Goal: Use online tool/utility: Utilize a website feature to perform a specific function

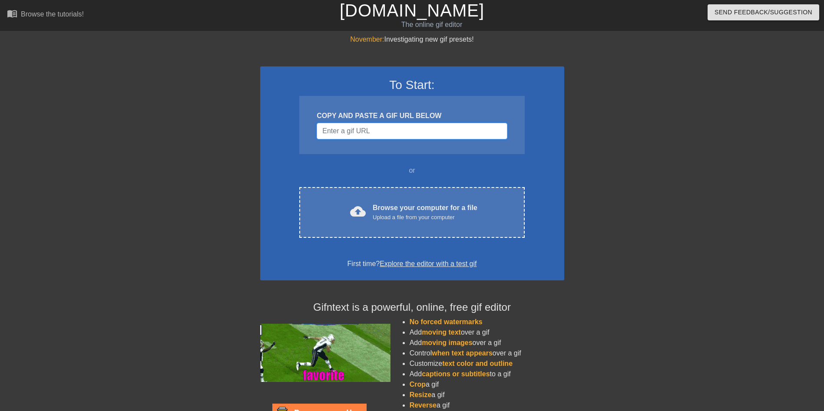
click at [348, 132] on input "Username" at bounding box center [412, 131] width 190 height 17
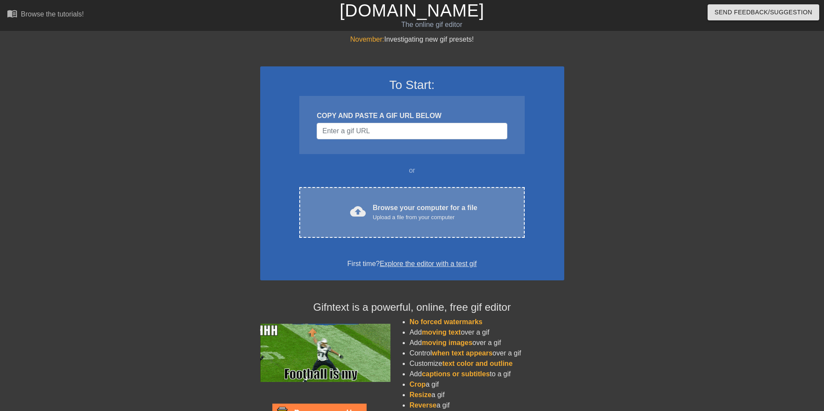
click at [432, 205] on div "Browse your computer for a file Upload a file from your computer" at bounding box center [425, 212] width 105 height 19
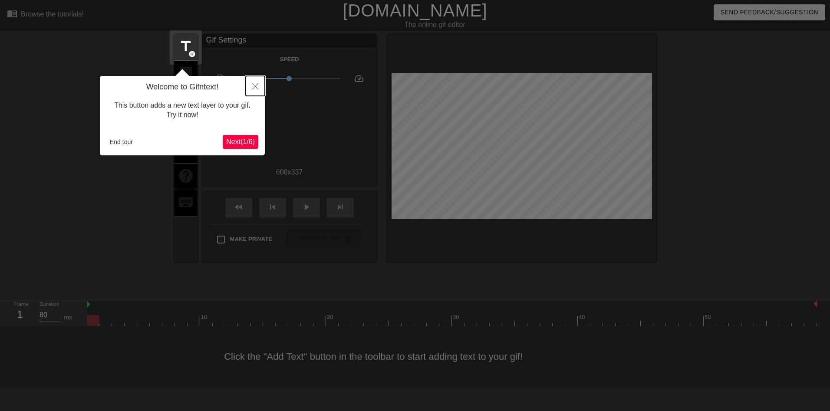
click at [257, 87] on icon "Close" at bounding box center [255, 86] width 6 height 6
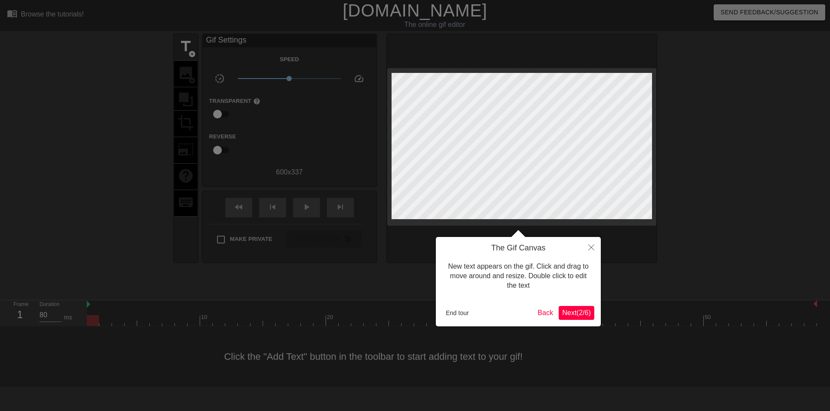
click at [602, 252] on div at bounding box center [415, 205] width 830 height 411
click at [596, 249] on button "Close" at bounding box center [591, 247] width 19 height 20
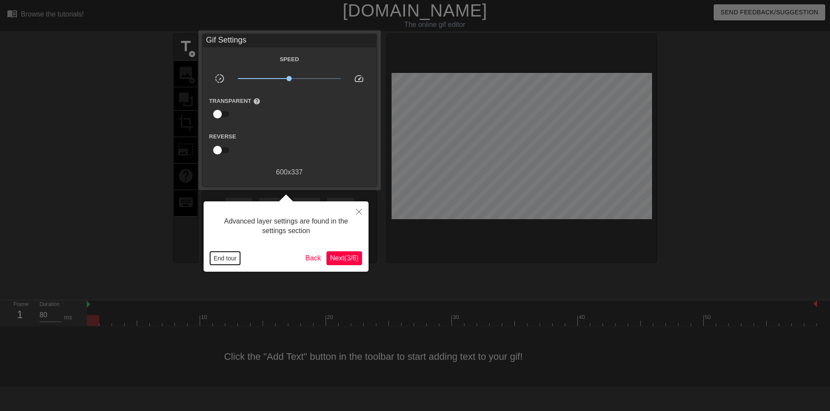
click at [220, 258] on button "End tour" at bounding box center [225, 258] width 30 height 13
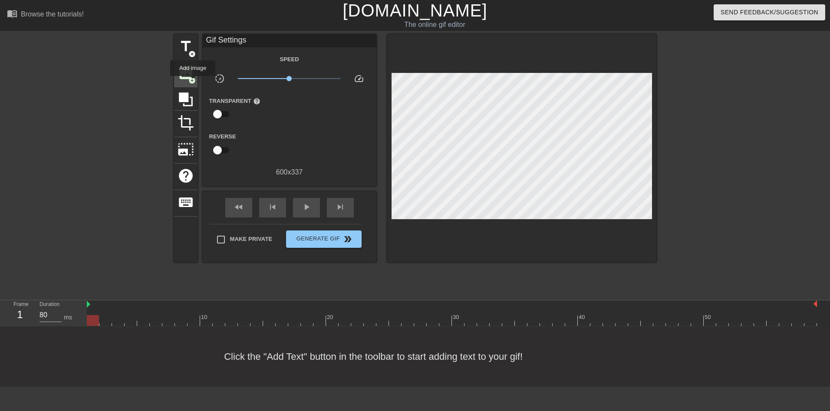
click at [193, 82] on span "add_circle" at bounding box center [191, 80] width 7 height 7
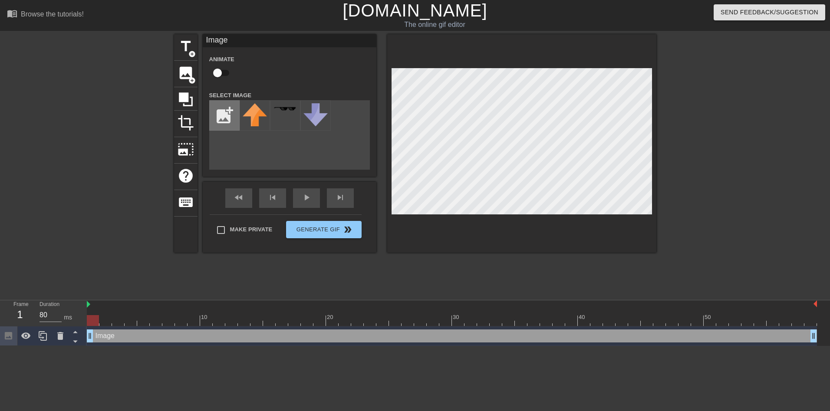
click at [220, 115] on input "file" at bounding box center [225, 116] width 30 height 30
type input "C:\fakepath\Image.jpg"
click at [256, 115] on img at bounding box center [255, 118] width 24 height 31
click at [404, 324] on div "menu_book Browse the tutorials! [DOMAIN_NAME] The online gif editor Send Feedba…" at bounding box center [415, 173] width 830 height 346
click at [228, 118] on input "file" at bounding box center [225, 116] width 30 height 30
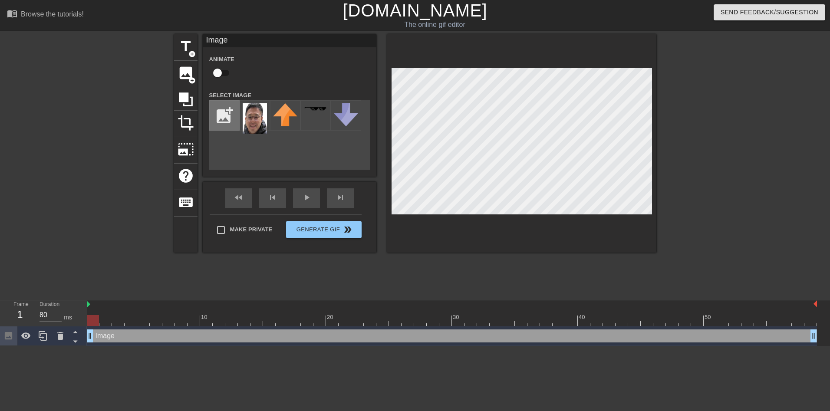
type input "C:\fakepath\[PERSON_NAME] head.png"
click at [259, 107] on img at bounding box center [255, 117] width 24 height 28
click at [258, 122] on img at bounding box center [255, 117] width 24 height 28
click at [222, 108] on input "file" at bounding box center [225, 116] width 30 height 30
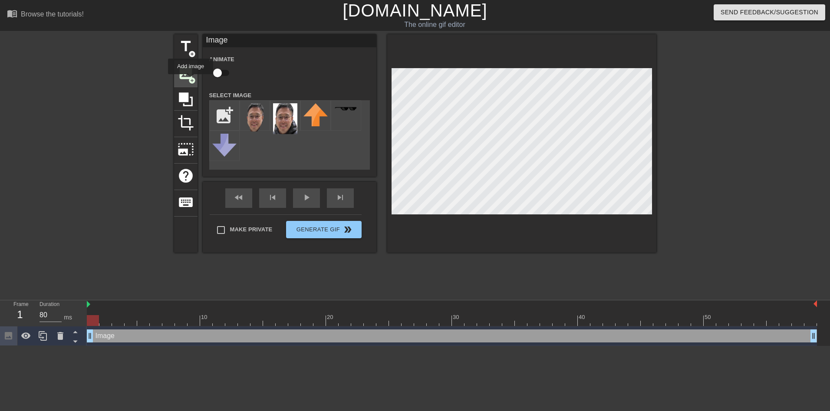
click at [191, 80] on span "add_circle" at bounding box center [191, 80] width 7 height 7
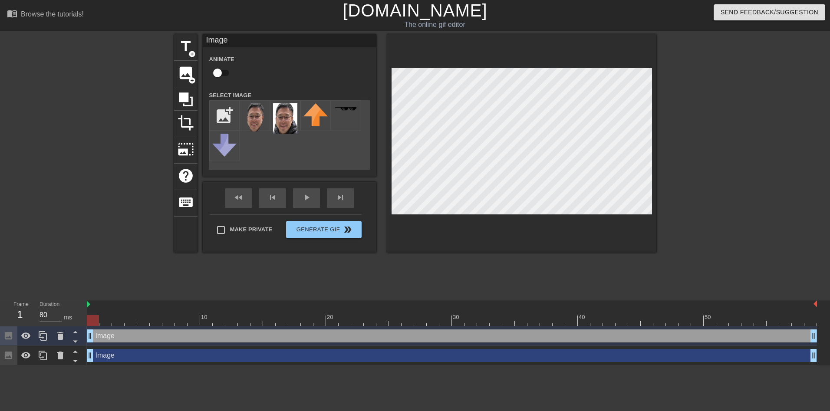
click at [483, 283] on div "title add_circle image add_circle crop photo_size_select_large help keyboard Im…" at bounding box center [415, 164] width 482 height 261
click at [270, 114] on div at bounding box center [285, 115] width 30 height 30
click at [272, 114] on div at bounding box center [285, 115] width 30 height 30
click at [258, 120] on img at bounding box center [255, 117] width 24 height 28
click at [261, 116] on img at bounding box center [255, 117] width 24 height 28
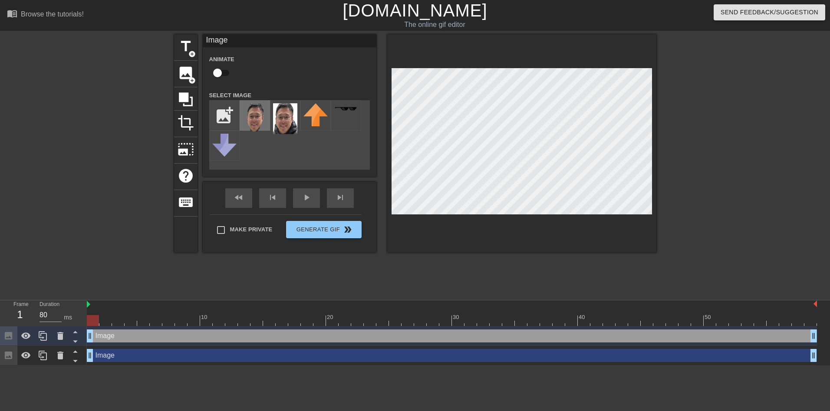
click at [261, 116] on img at bounding box center [255, 117] width 24 height 28
click at [246, 110] on img at bounding box center [255, 117] width 24 height 28
click at [181, 78] on span "image" at bounding box center [186, 73] width 17 height 17
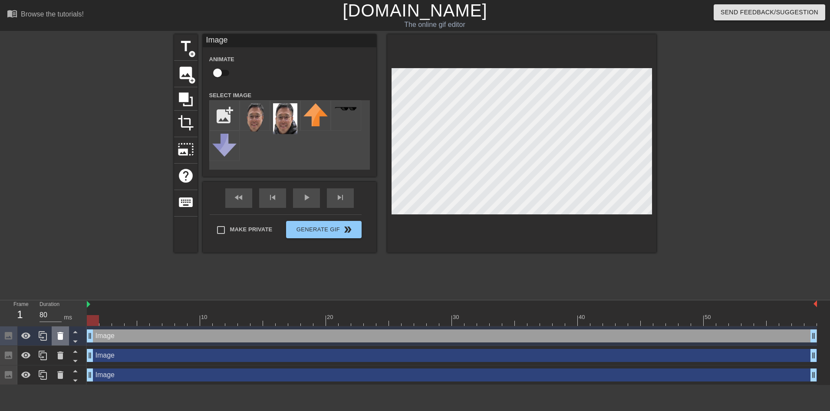
click at [62, 340] on icon at bounding box center [60, 336] width 6 height 8
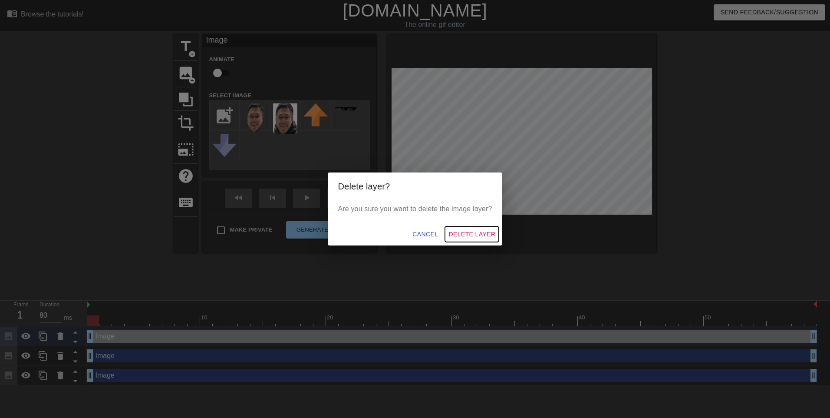
click at [463, 233] on span "Delete Layer" at bounding box center [472, 234] width 47 height 11
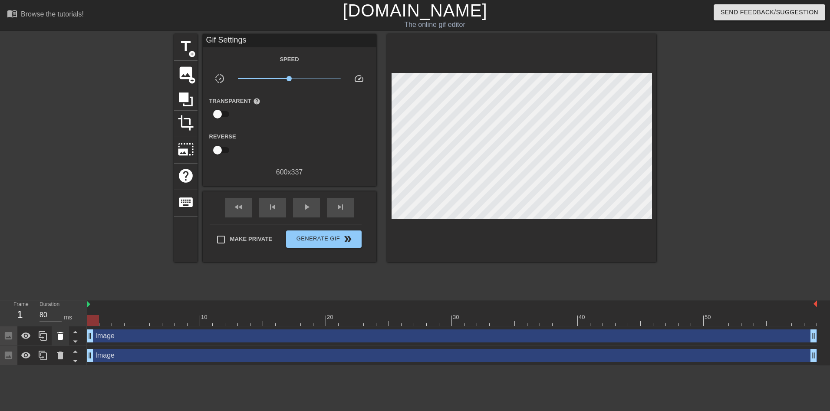
click at [63, 340] on icon at bounding box center [60, 336] width 6 height 8
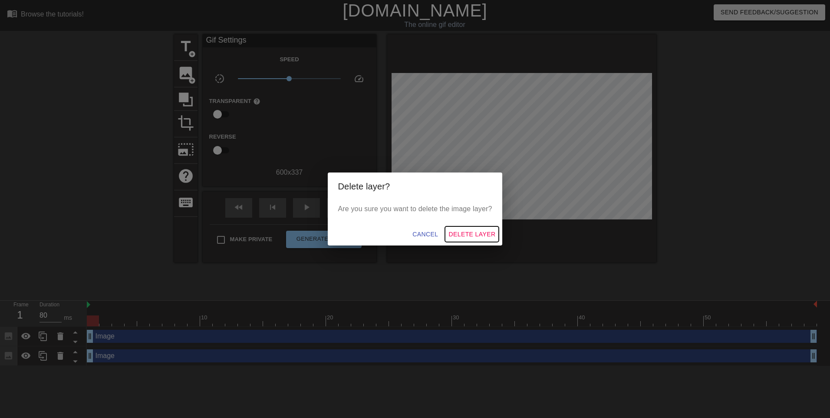
click at [496, 236] on button "Delete Layer" at bounding box center [472, 234] width 54 height 16
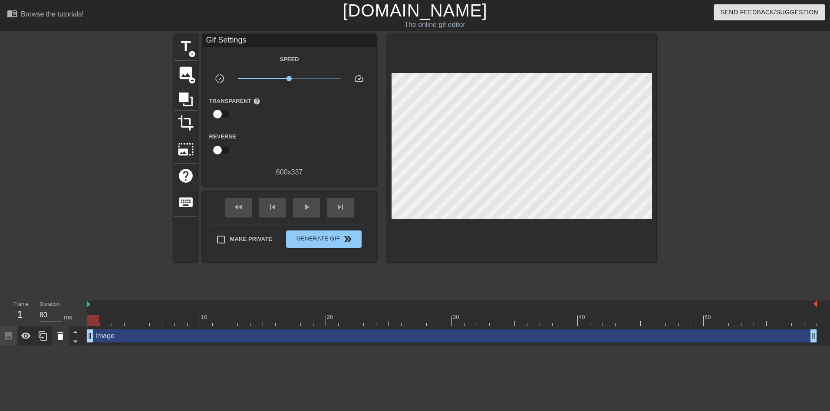
click at [55, 338] on icon at bounding box center [60, 336] width 10 height 10
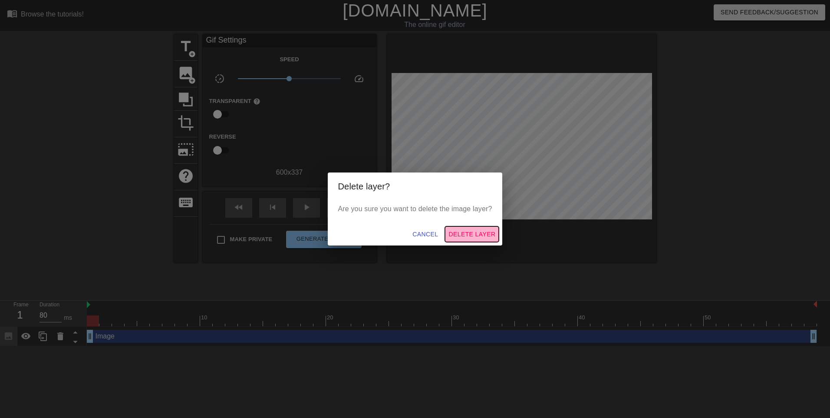
click at [482, 233] on span "Delete Layer" at bounding box center [472, 234] width 47 height 11
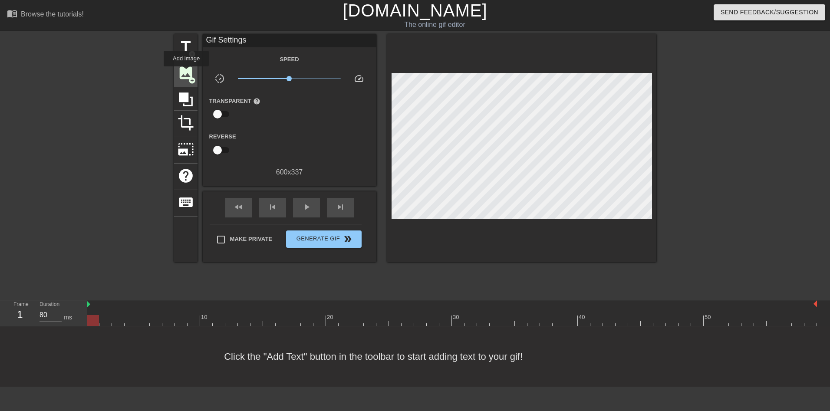
click at [186, 73] on span "image" at bounding box center [186, 73] width 17 height 17
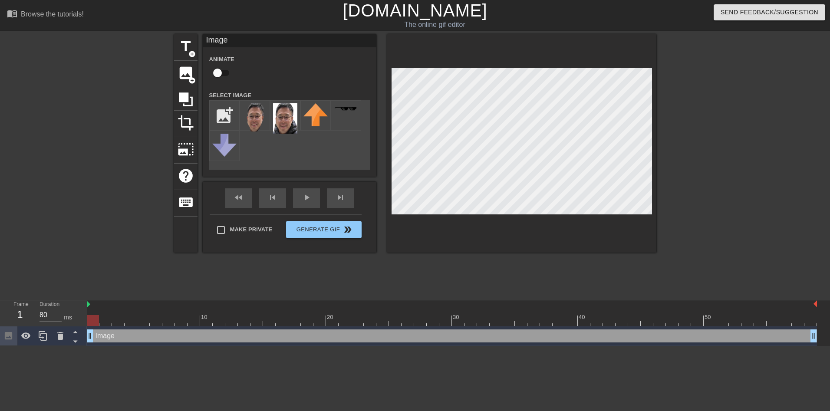
drag, startPoint x: 256, startPoint y: 117, endPoint x: 317, endPoint y: 260, distance: 155.4
click at [369, 253] on div "title add_circle image add_circle crop photo_size_select_large help keyboard Im…" at bounding box center [415, 164] width 482 height 261
click at [56, 337] on icon at bounding box center [60, 336] width 10 height 10
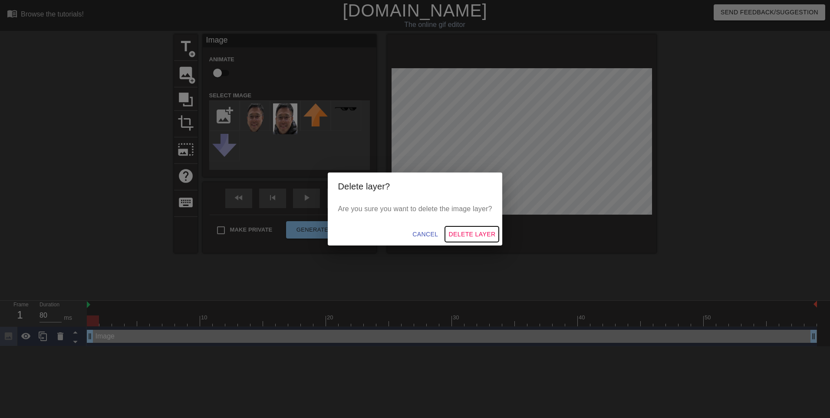
click at [496, 232] on button "Delete Layer" at bounding box center [472, 234] width 54 height 16
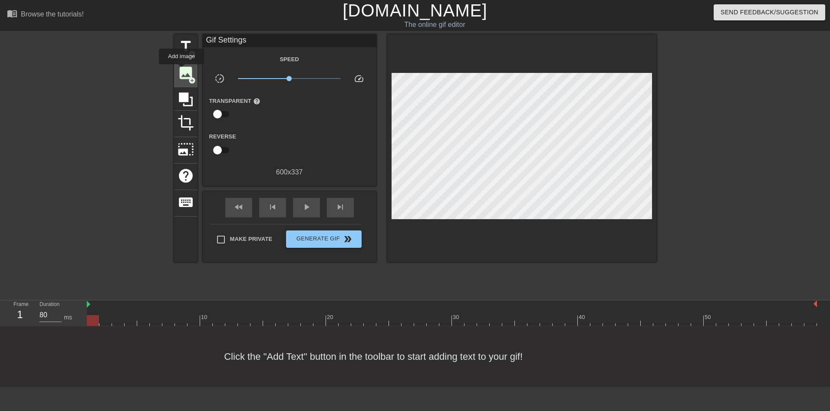
click at [182, 70] on span "image" at bounding box center [186, 73] width 17 height 17
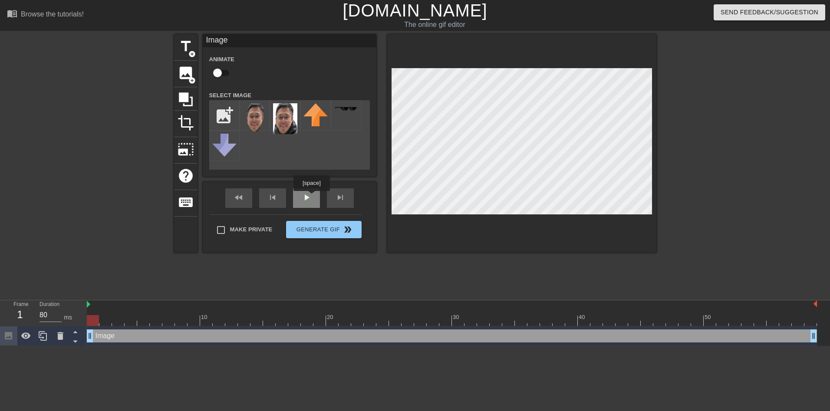
click at [311, 198] on div "play_arrow" at bounding box center [306, 198] width 27 height 20
click at [390, 172] on div at bounding box center [521, 143] width 269 height 218
click at [219, 71] on input "checkbox" at bounding box center [218, 73] width 50 height 17
checkbox input "true"
click at [259, 119] on img at bounding box center [255, 117] width 24 height 28
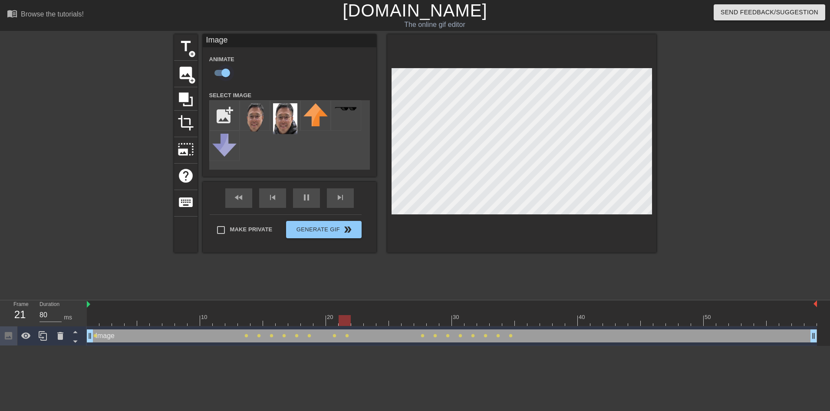
click at [225, 65] on input "checkbox" at bounding box center [226, 73] width 50 height 17
click at [222, 69] on input "checkbox" at bounding box center [218, 73] width 50 height 17
checkbox input "true"
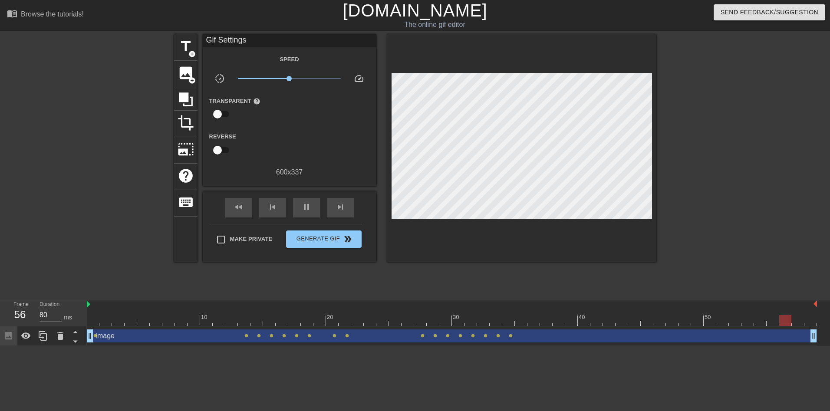
click at [491, 72] on div at bounding box center [521, 148] width 269 height 228
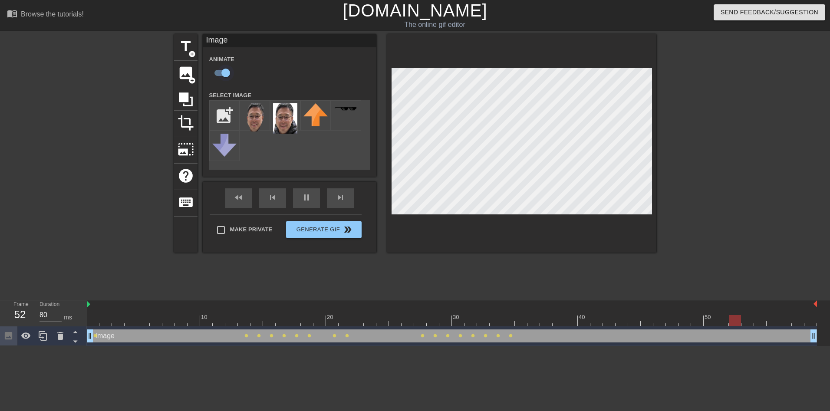
click at [223, 67] on input "checkbox" at bounding box center [226, 73] width 50 height 17
checkbox input "false"
click at [325, 227] on div "Make Private Generate Gif double_arrow" at bounding box center [286, 232] width 152 height 34
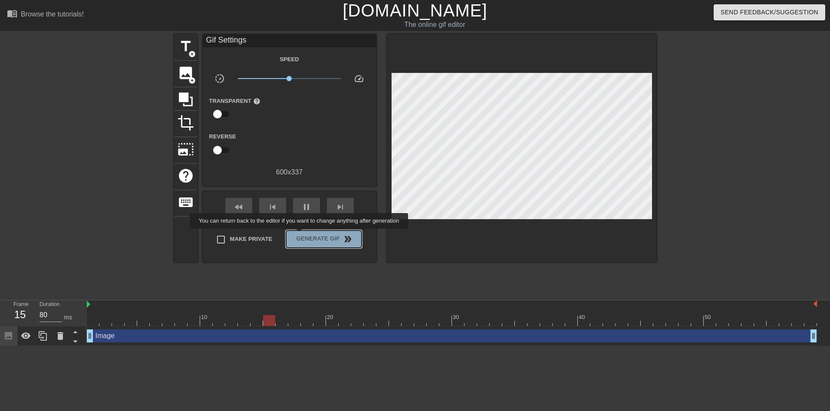
click at [300, 235] on span "Generate Gif double_arrow" at bounding box center [324, 239] width 68 height 10
